Goal: Navigation & Orientation: Find specific page/section

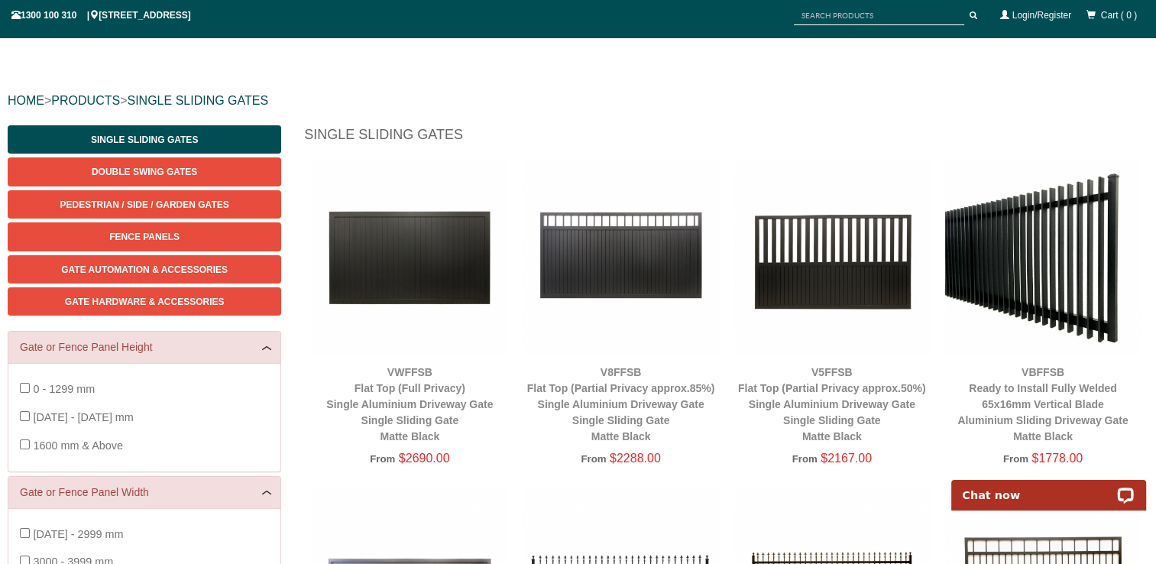
scroll to position [115, 0]
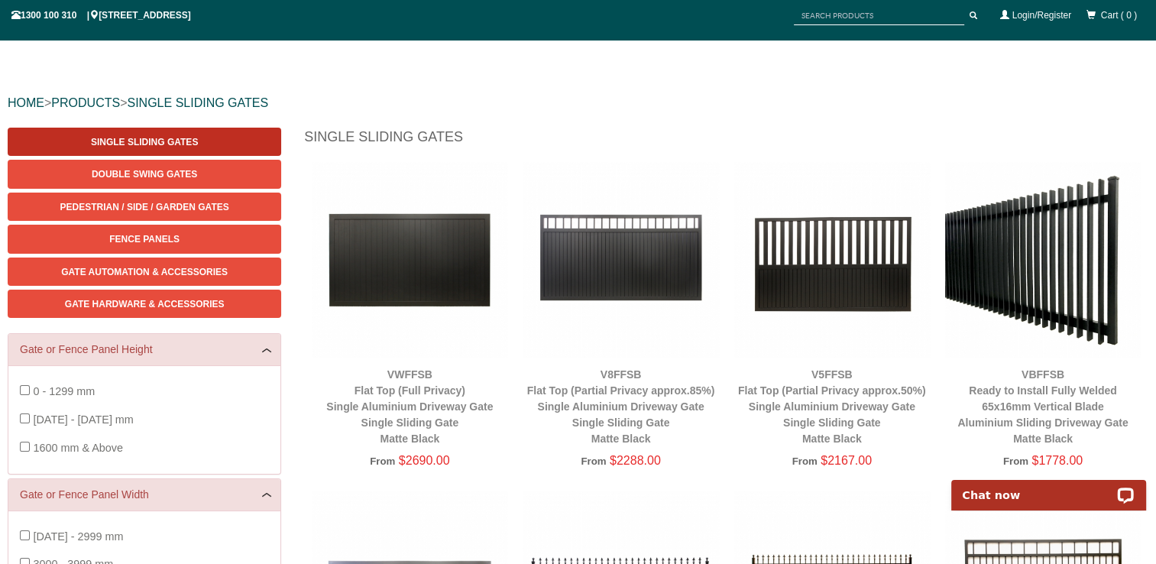
click at [166, 139] on span "Single Sliding Gates" at bounding box center [144, 142] width 107 height 11
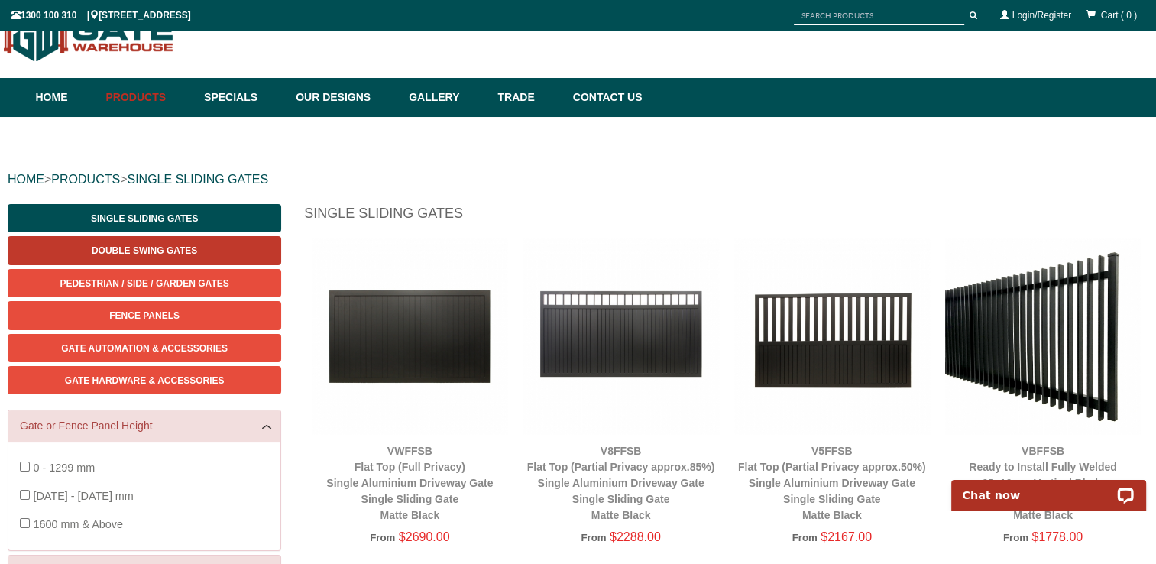
click at [137, 248] on span "Double Swing Gates" at bounding box center [144, 250] width 105 height 11
